Goal: Task Accomplishment & Management: Complete application form

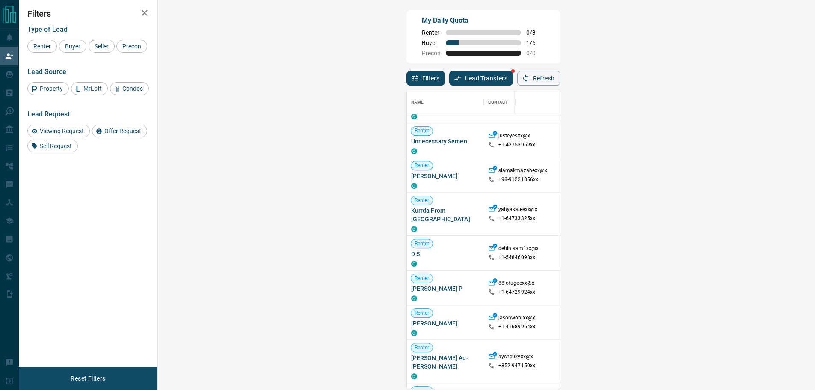
scroll to position [557, 0]
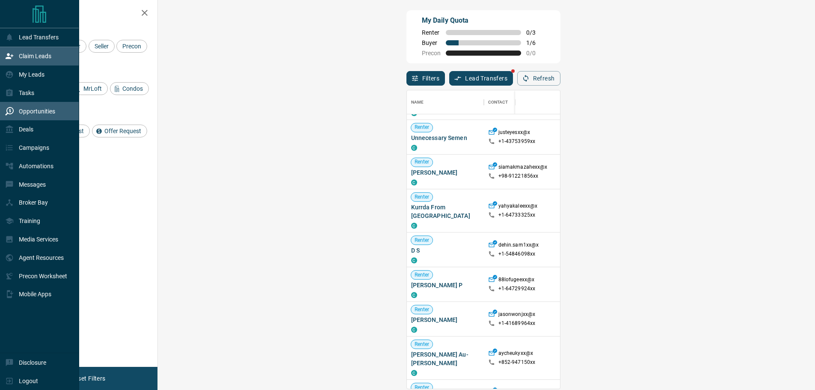
click at [17, 110] on div "Opportunities" at bounding box center [30, 111] width 50 height 14
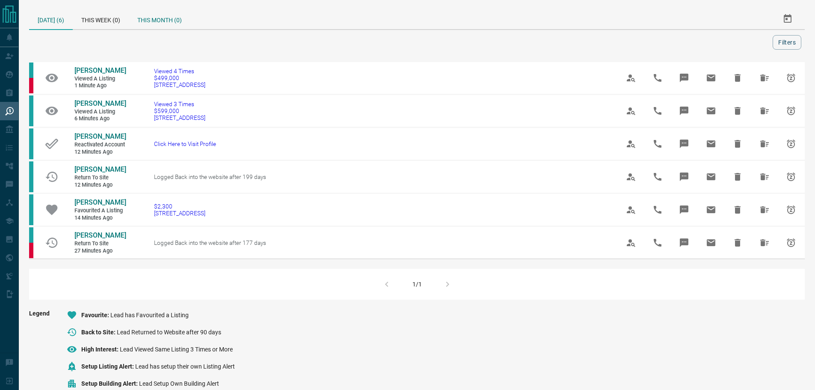
drag, startPoint x: 157, startPoint y: 30, endPoint x: 156, endPoint y: 25, distance: 5.2
click at [156, 30] on div "[DATE] (6) This Week (0) This Month (0) Filters" at bounding box center [417, 29] width 776 height 41
click at [155, 19] on div "This Month (0)" at bounding box center [160, 19] width 62 height 21
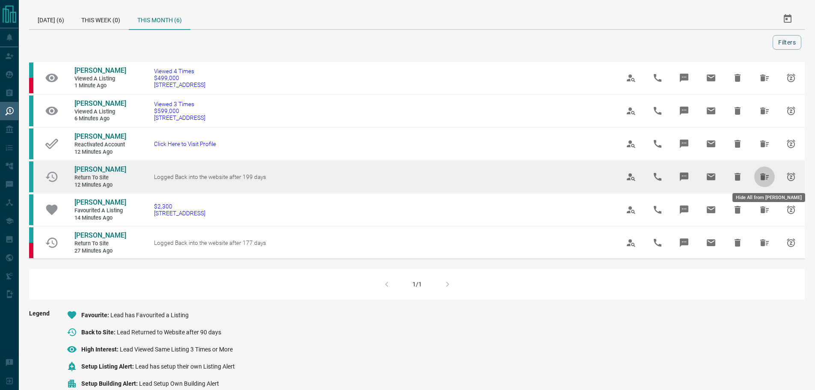
click at [772, 174] on button "Hide All from Seema Sarda" at bounding box center [764, 176] width 21 height 21
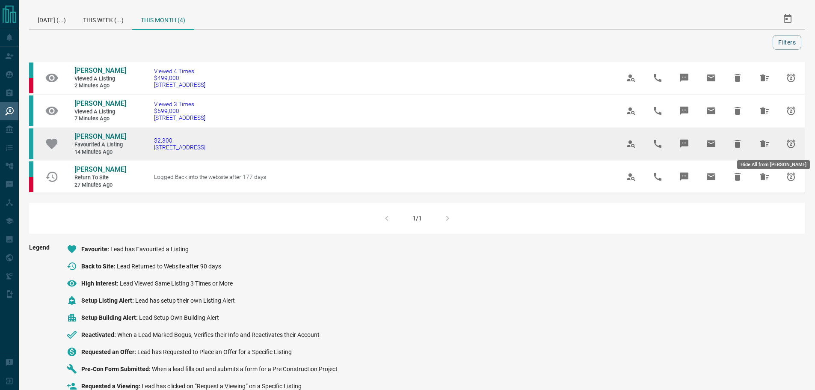
click at [764, 146] on icon "Hide All from Raj Rohit" at bounding box center [764, 143] width 9 height 7
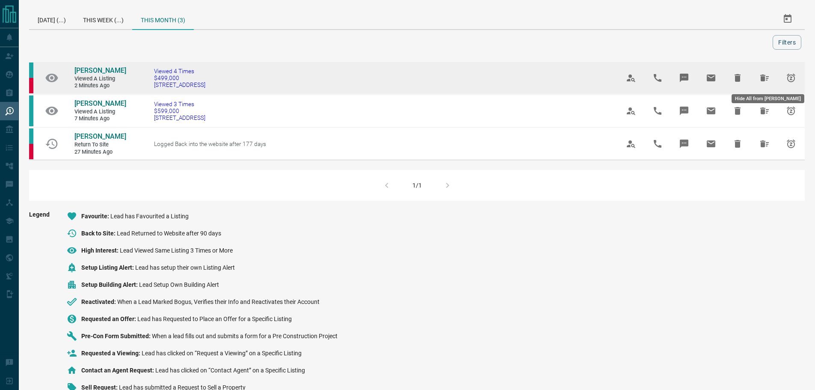
click at [770, 76] on button "Hide All from Carlos Acosta" at bounding box center [764, 78] width 21 height 21
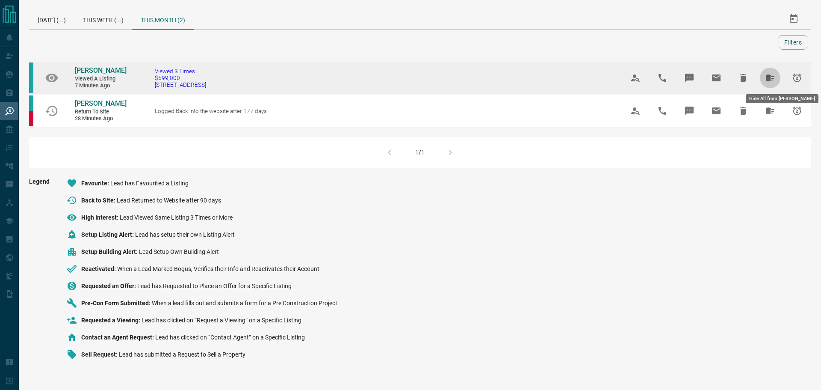
click at [764, 80] on button "Hide All from Dan G" at bounding box center [770, 78] width 21 height 21
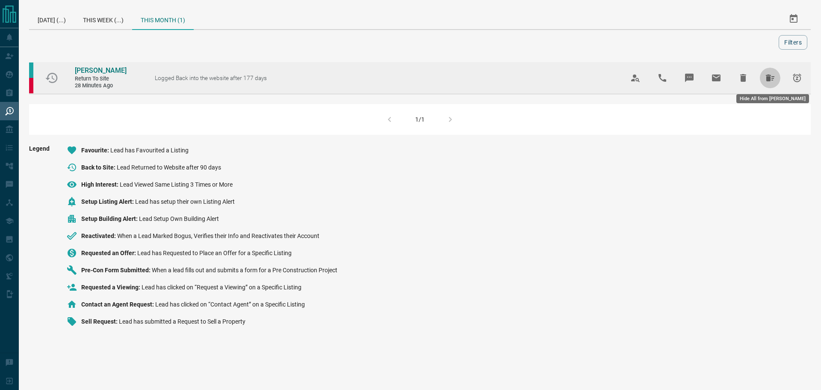
click at [767, 71] on button "Hide All from Robbie Multani" at bounding box center [770, 78] width 21 height 21
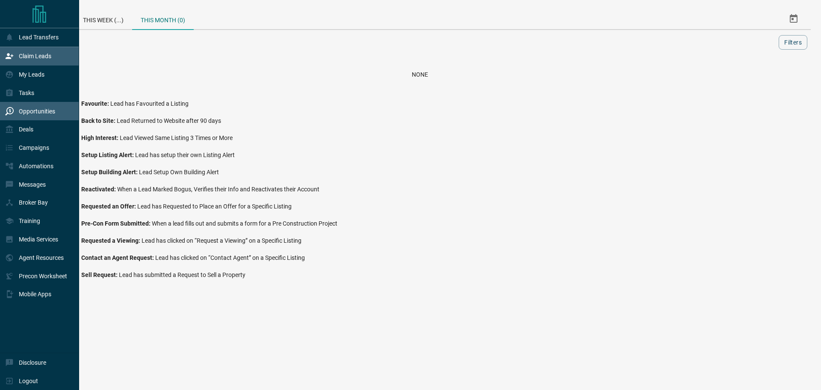
click at [23, 59] on p "Claim Leads" at bounding box center [35, 56] width 33 height 7
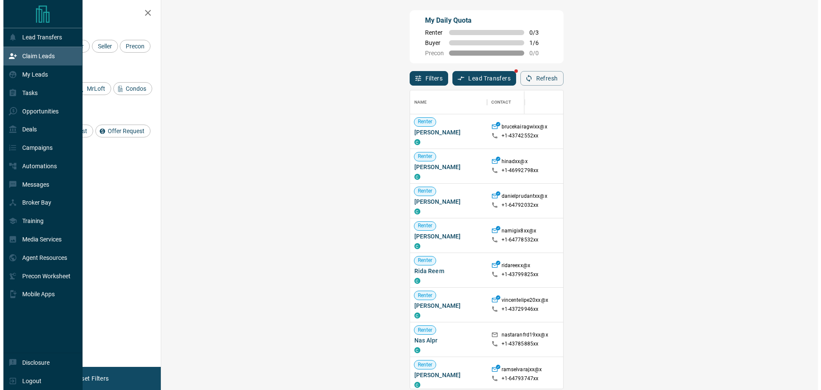
scroll to position [292, 632]
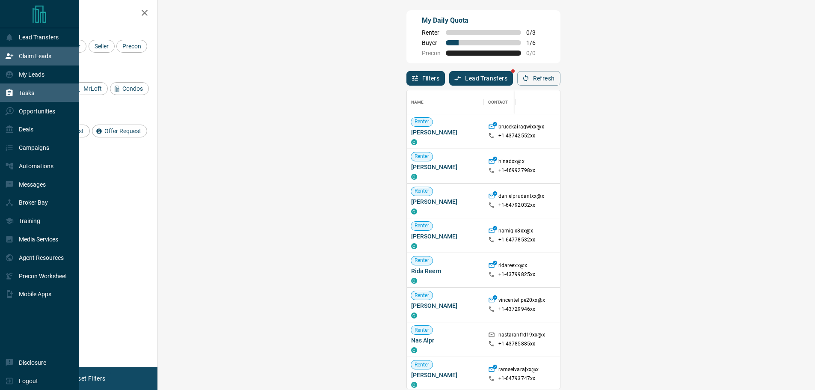
drag, startPoint x: 11, startPoint y: 94, endPoint x: 18, endPoint y: 92, distance: 7.6
click at [11, 94] on icon at bounding box center [9, 93] width 9 height 9
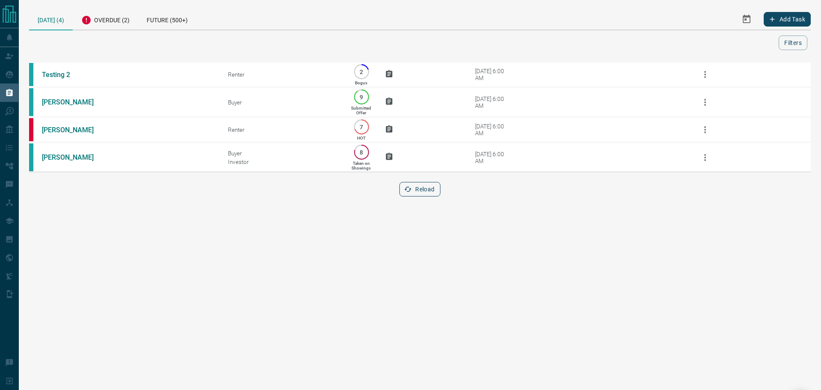
click at [421, 196] on button "Reload" at bounding box center [420, 189] width 41 height 15
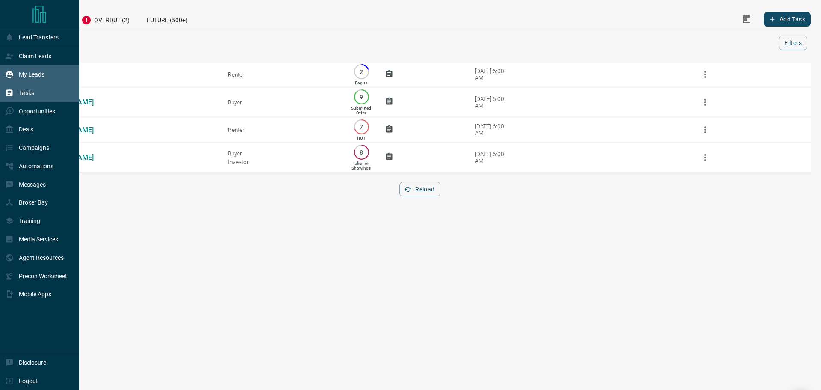
click at [7, 71] on icon at bounding box center [9, 74] width 9 height 9
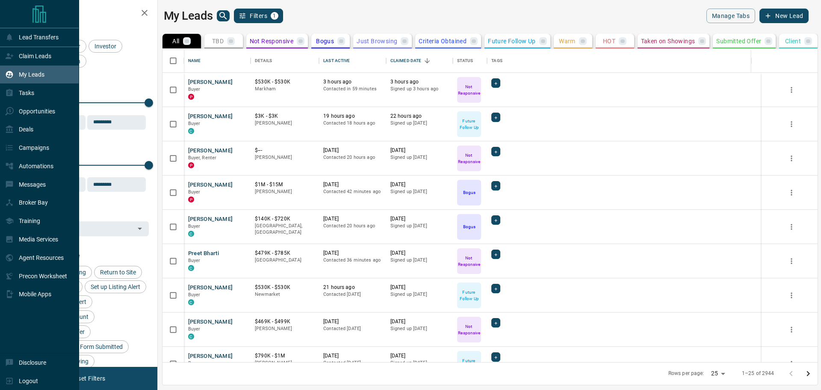
scroll to position [307, 653]
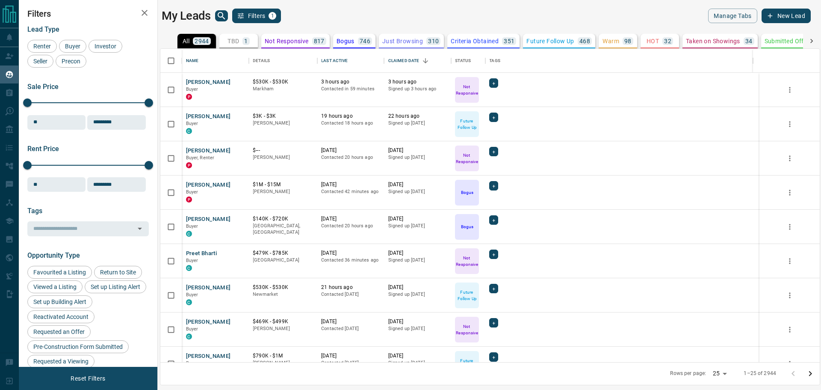
click at [249, 44] on div "1" at bounding box center [246, 41] width 7 height 8
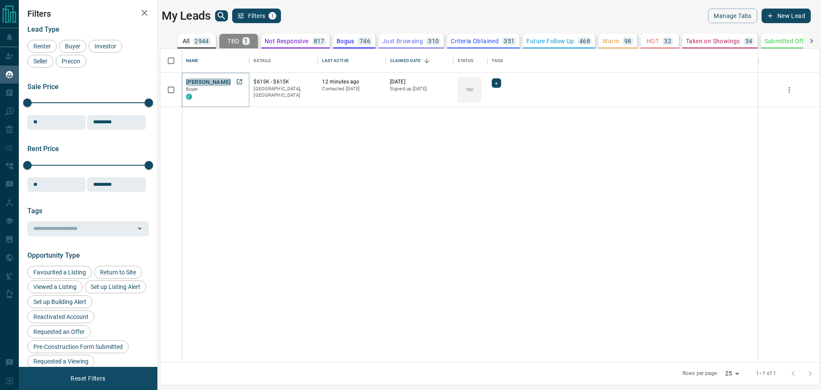
click at [216, 82] on button "[PERSON_NAME]" at bounding box center [208, 82] width 45 height 8
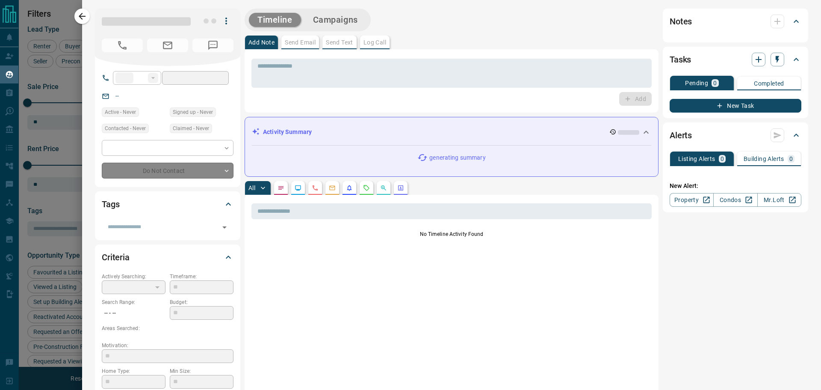
type input "**"
type input "**********"
type input "**"
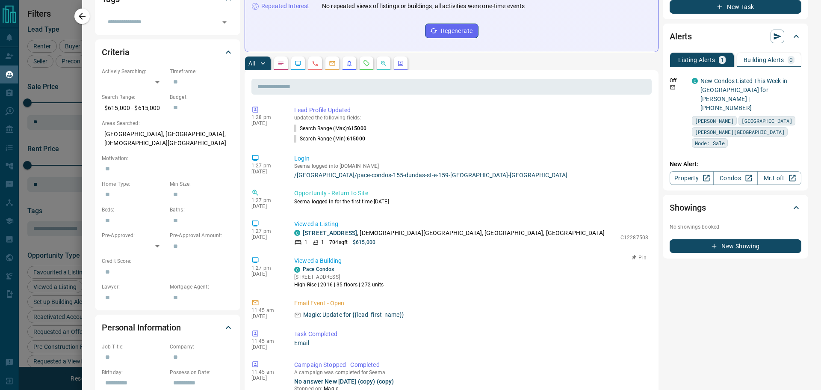
scroll to position [214, 0]
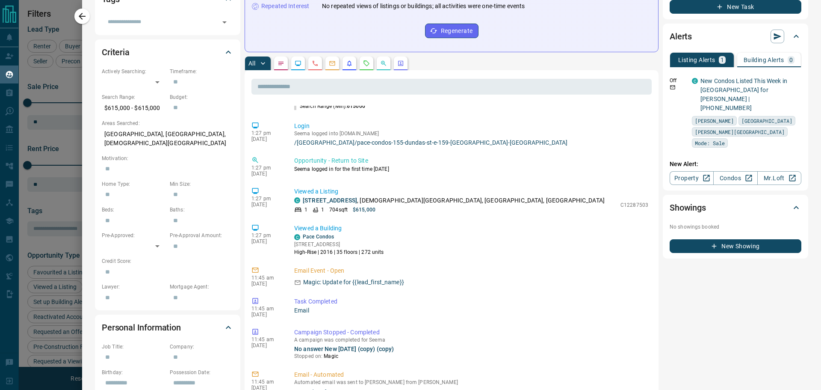
click at [82, 16] on icon "button" at bounding box center [82, 16] width 7 height 7
